Goal: Information Seeking & Learning: Learn about a topic

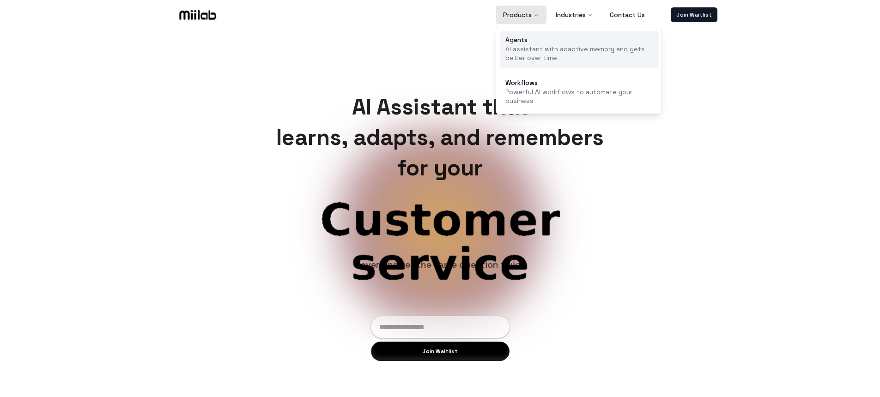
click at [529, 46] on p "AI assistant with adaptive memory and gets better over time" at bounding box center [579, 54] width 148 height 18
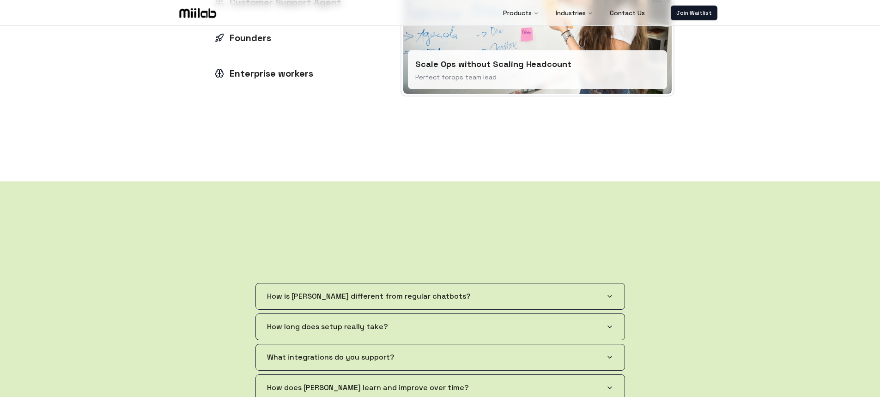
scroll to position [1087, 0]
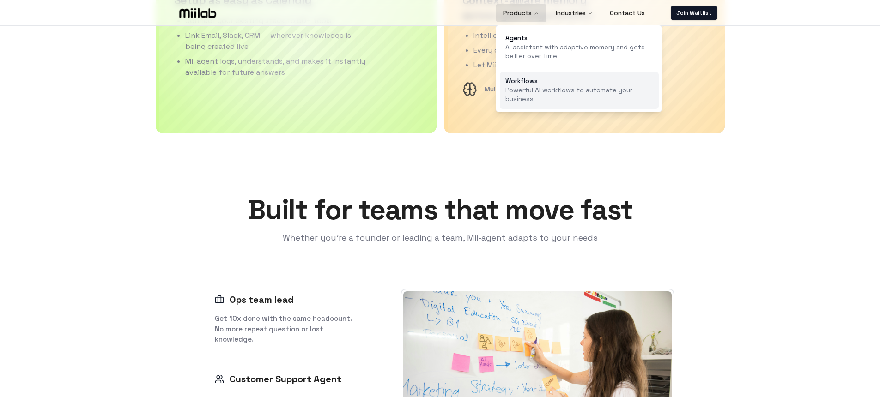
click at [534, 79] on div "Workflows" at bounding box center [579, 81] width 148 height 6
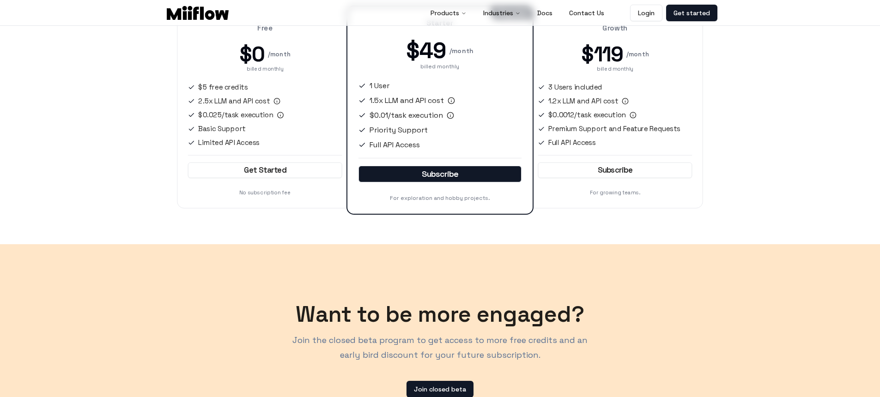
scroll to position [1307, 0]
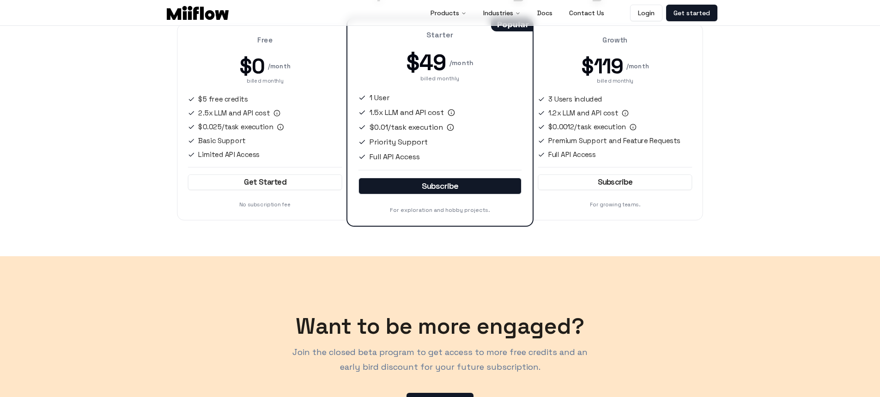
click at [723, 76] on div "Free $0 / month billed monthly $5 free credits 2.5x LLM and API cost $0.025/tas…" at bounding box center [440, 122] width 576 height 209
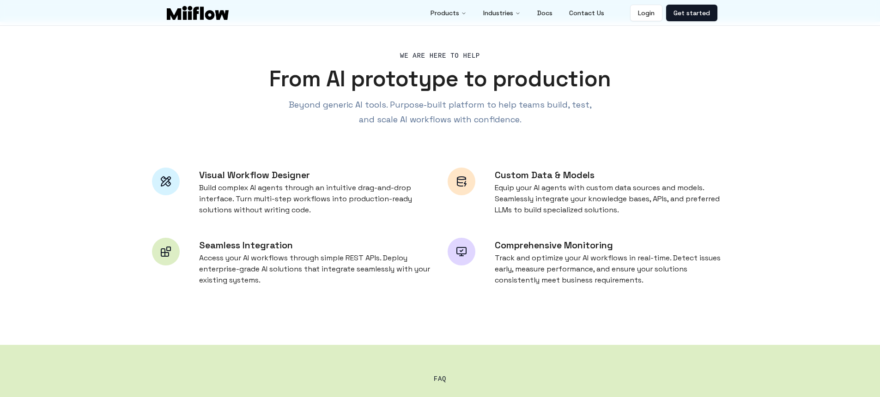
scroll to position [0, 0]
